Goal: Check status

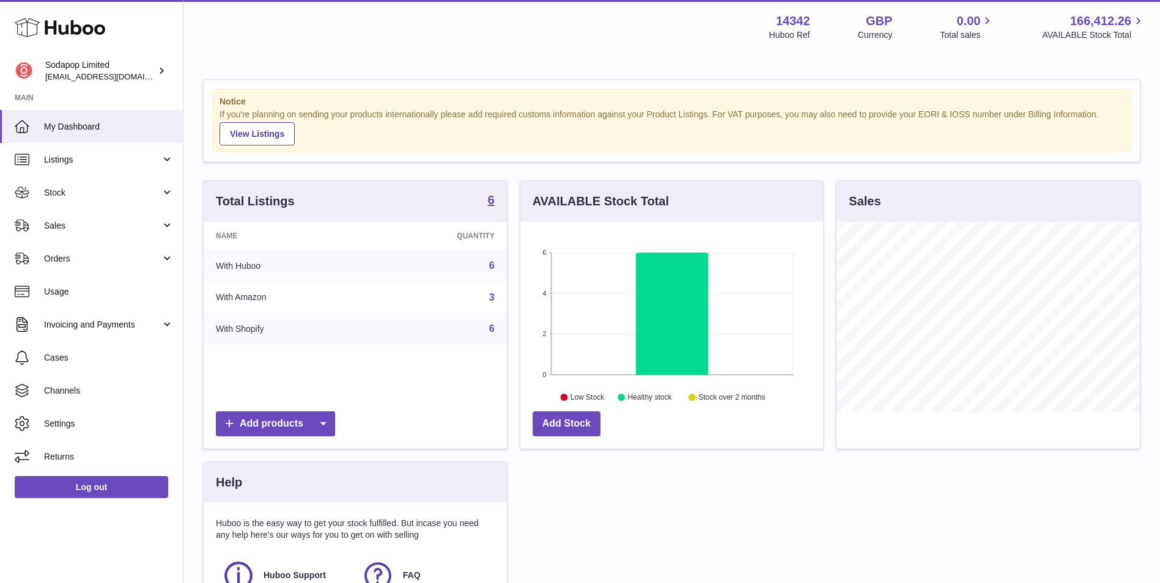
scroll to position [191, 303]
click at [68, 227] on span "Sales" at bounding box center [102, 226] width 117 height 12
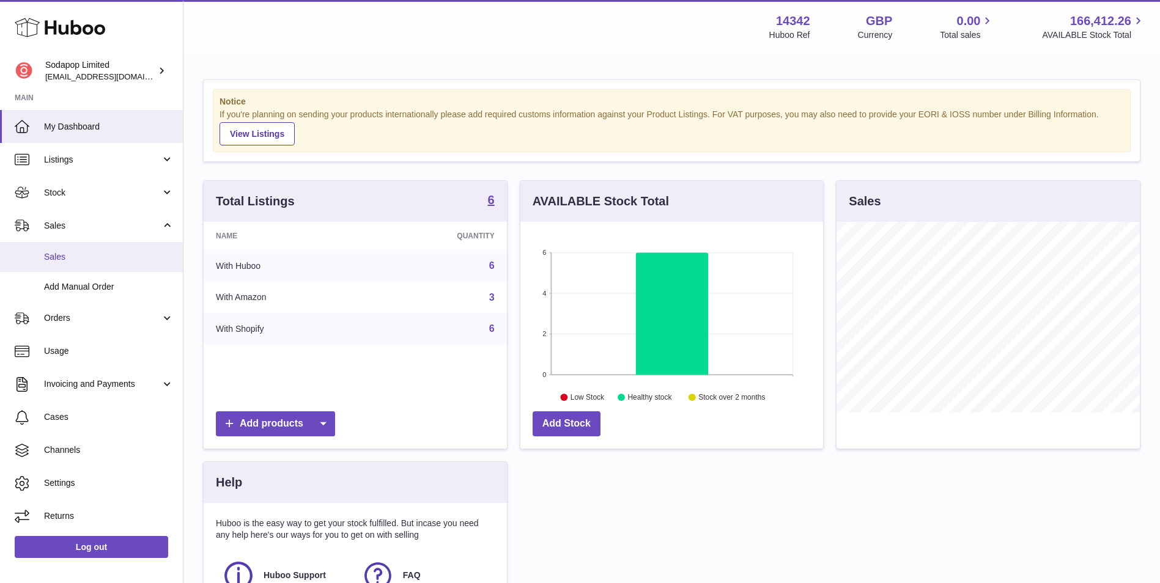
click at [85, 261] on span "Sales" at bounding box center [109, 257] width 130 height 12
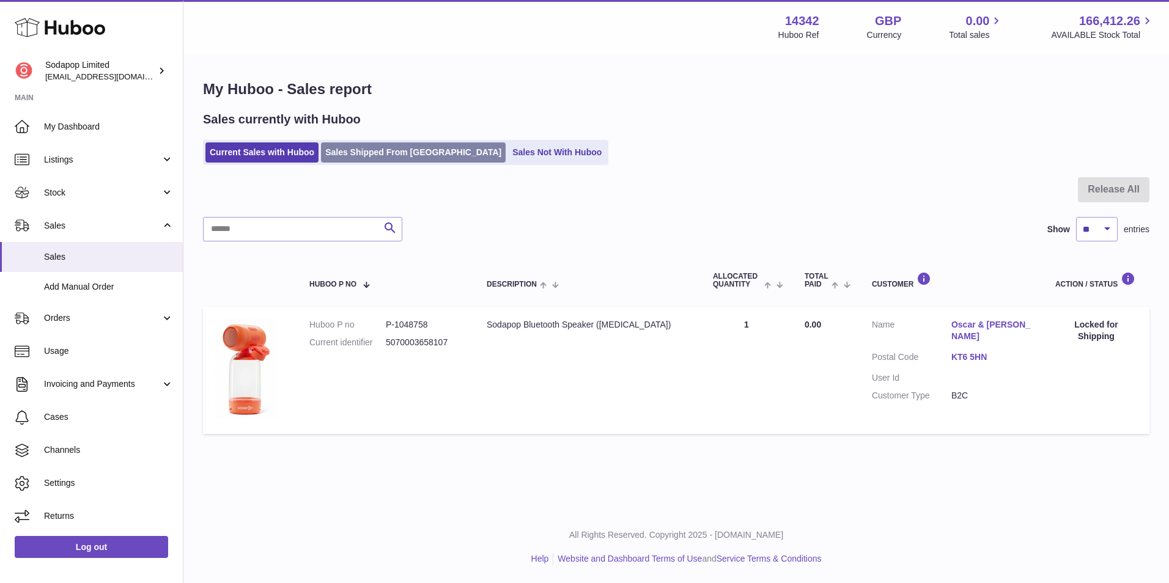
click at [378, 152] on link "Sales Shipped From Huboo" at bounding box center [413, 152] width 185 height 20
